Goal: Task Accomplishment & Management: Manage account settings

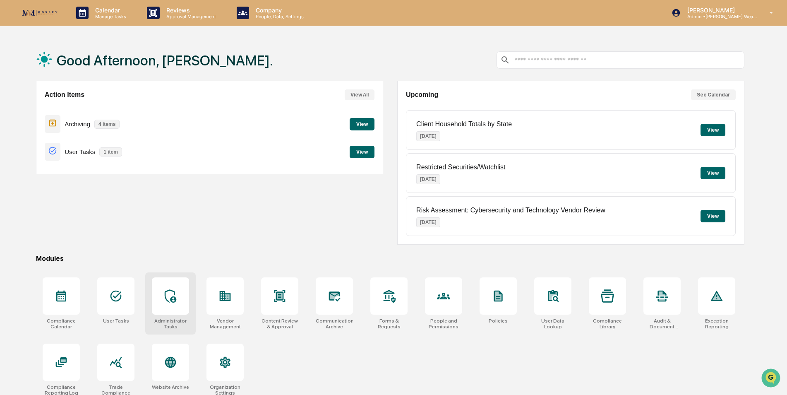
click at [175, 295] on icon at bounding box center [170, 295] width 13 height 13
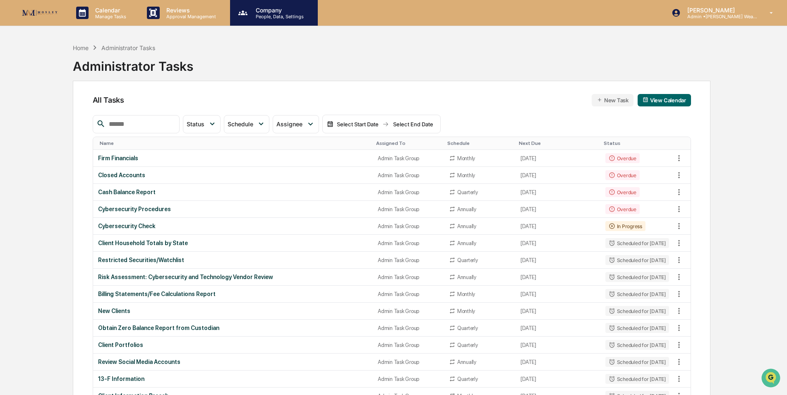
click at [275, 16] on p "People, Data, Settings" at bounding box center [278, 17] width 59 height 6
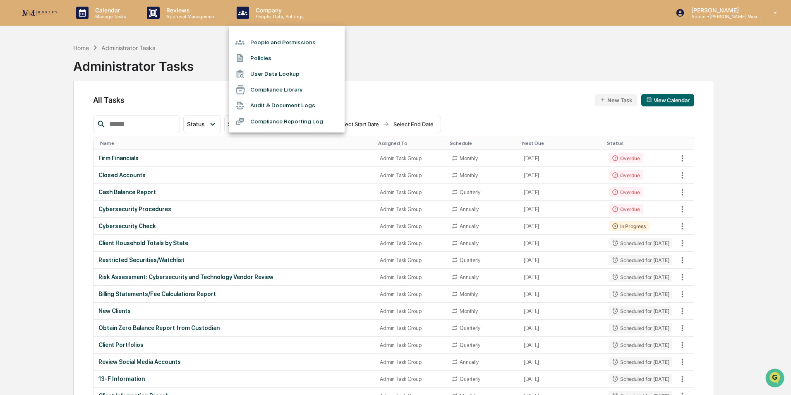
click at [274, 38] on li "People and Permissions" at bounding box center [287, 42] width 116 height 16
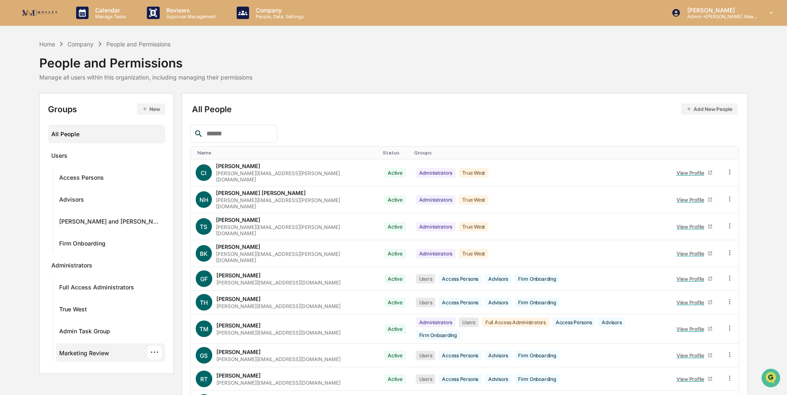
click at [96, 352] on div "Marketing Review" at bounding box center [84, 354] width 50 height 10
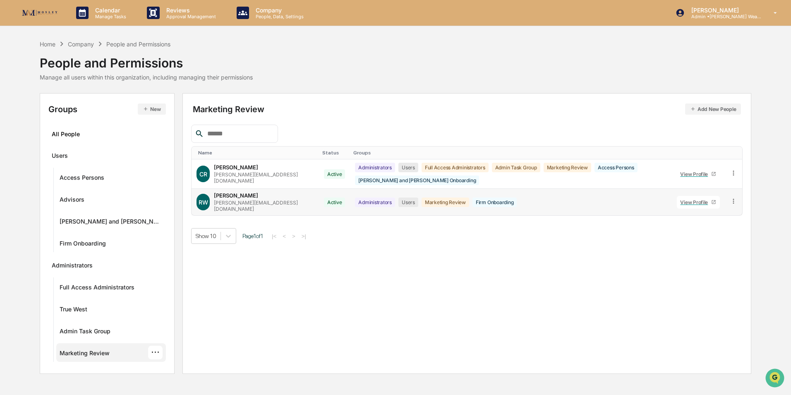
click at [733, 197] on icon at bounding box center [734, 201] width 8 height 8
click at [728, 210] on div "Groups & Permissions" at bounding box center [694, 215] width 71 height 10
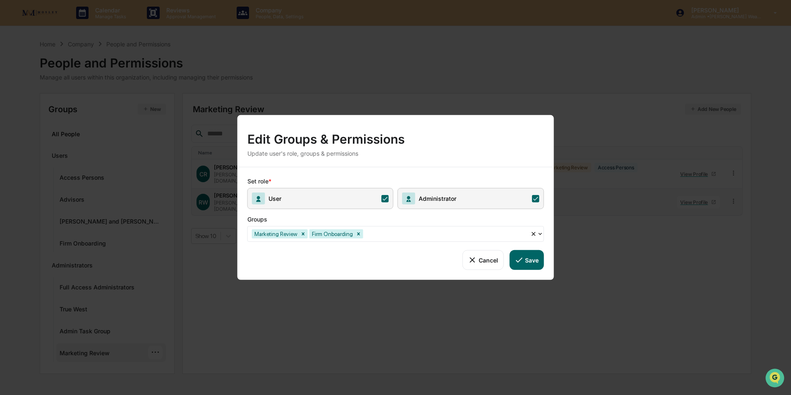
click at [534, 200] on icon at bounding box center [535, 197] width 7 height 7
click at [532, 259] on button "Save" at bounding box center [526, 260] width 34 height 20
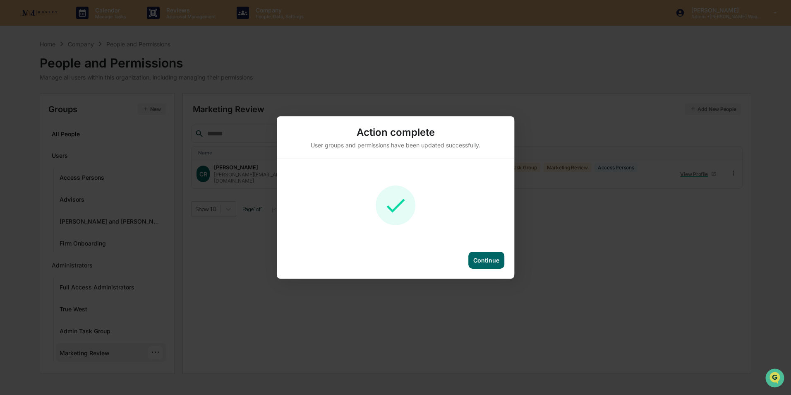
click at [484, 254] on div "Continue" at bounding box center [486, 260] width 36 height 17
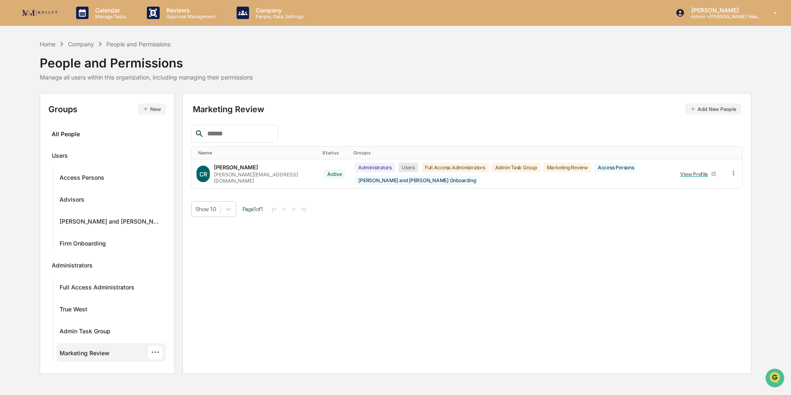
click at [526, 300] on div "Marketing Review Add New People Name Status Groups CR Chris Radford chris@mosle…" at bounding box center [466, 233] width 569 height 280
click at [730, 17] on p "Admin • Mosley Wealth" at bounding box center [723, 17] width 77 height 6
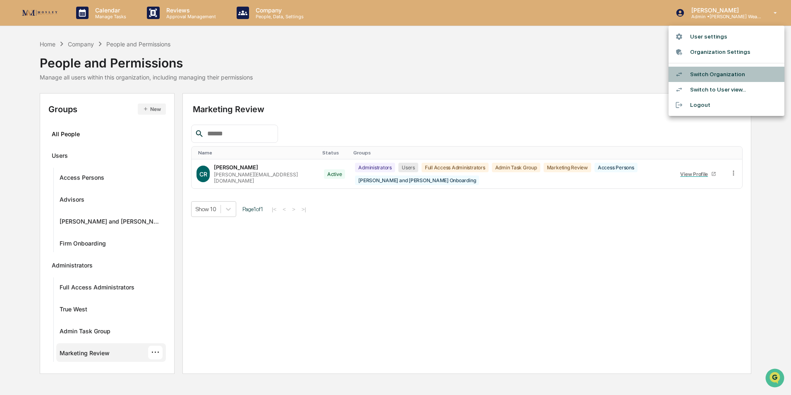
click at [723, 75] on li "Switch Organization" at bounding box center [726, 74] width 116 height 15
